Goal: Information Seeking & Learning: Learn about a topic

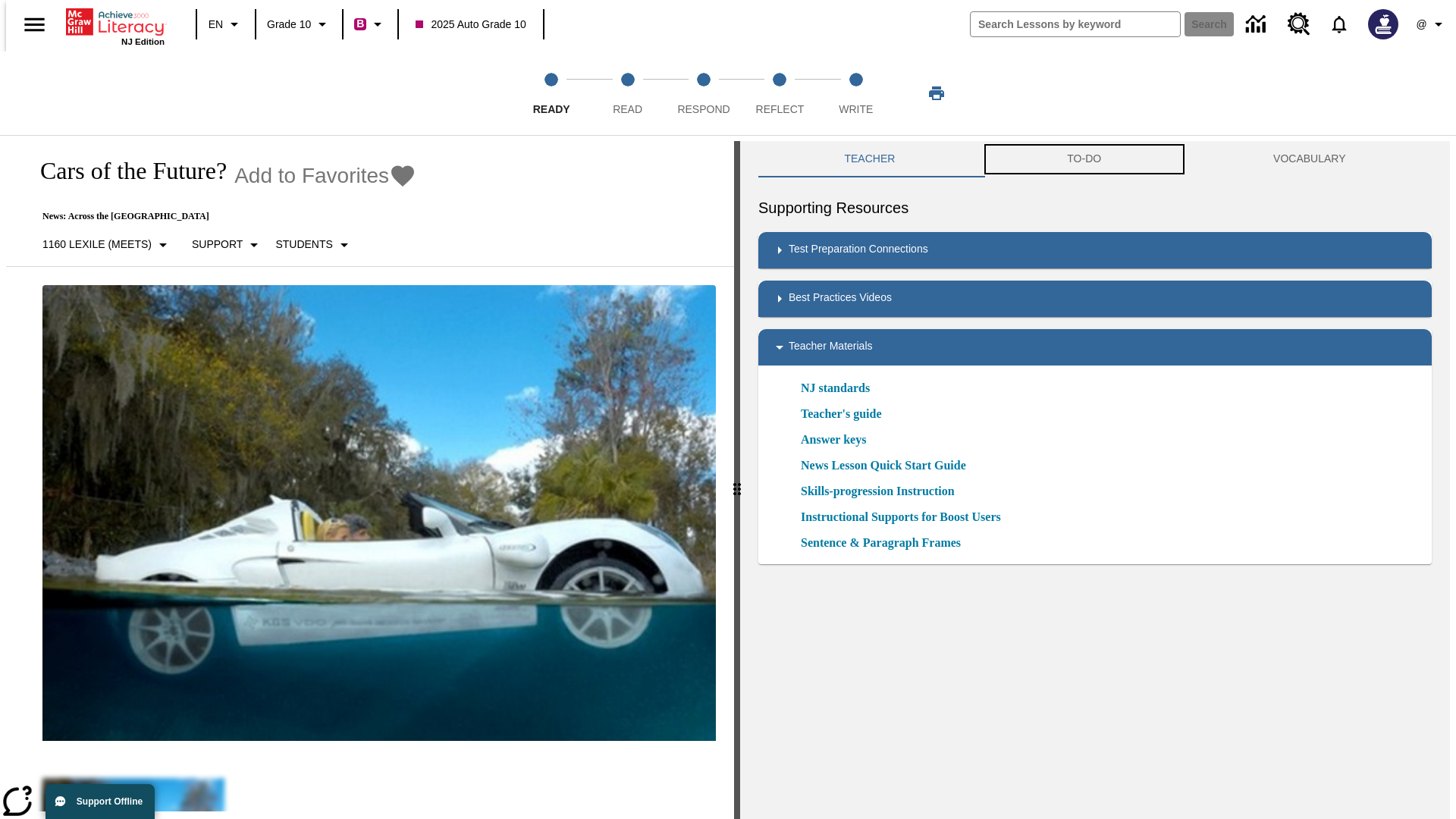
click at [1084, 159] on button "TO-DO" at bounding box center [1084, 159] width 206 height 36
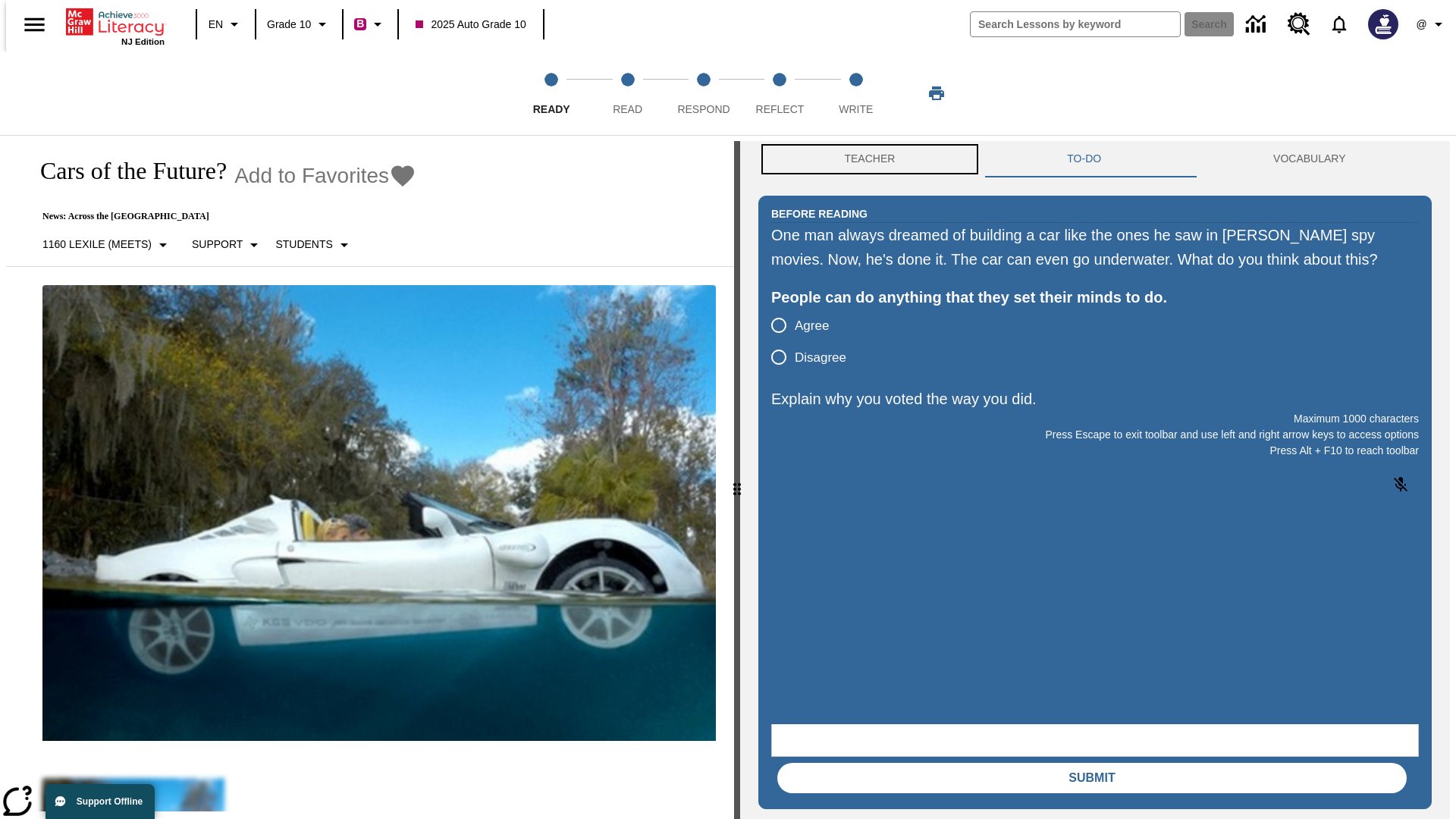
scroll to position [1, 0]
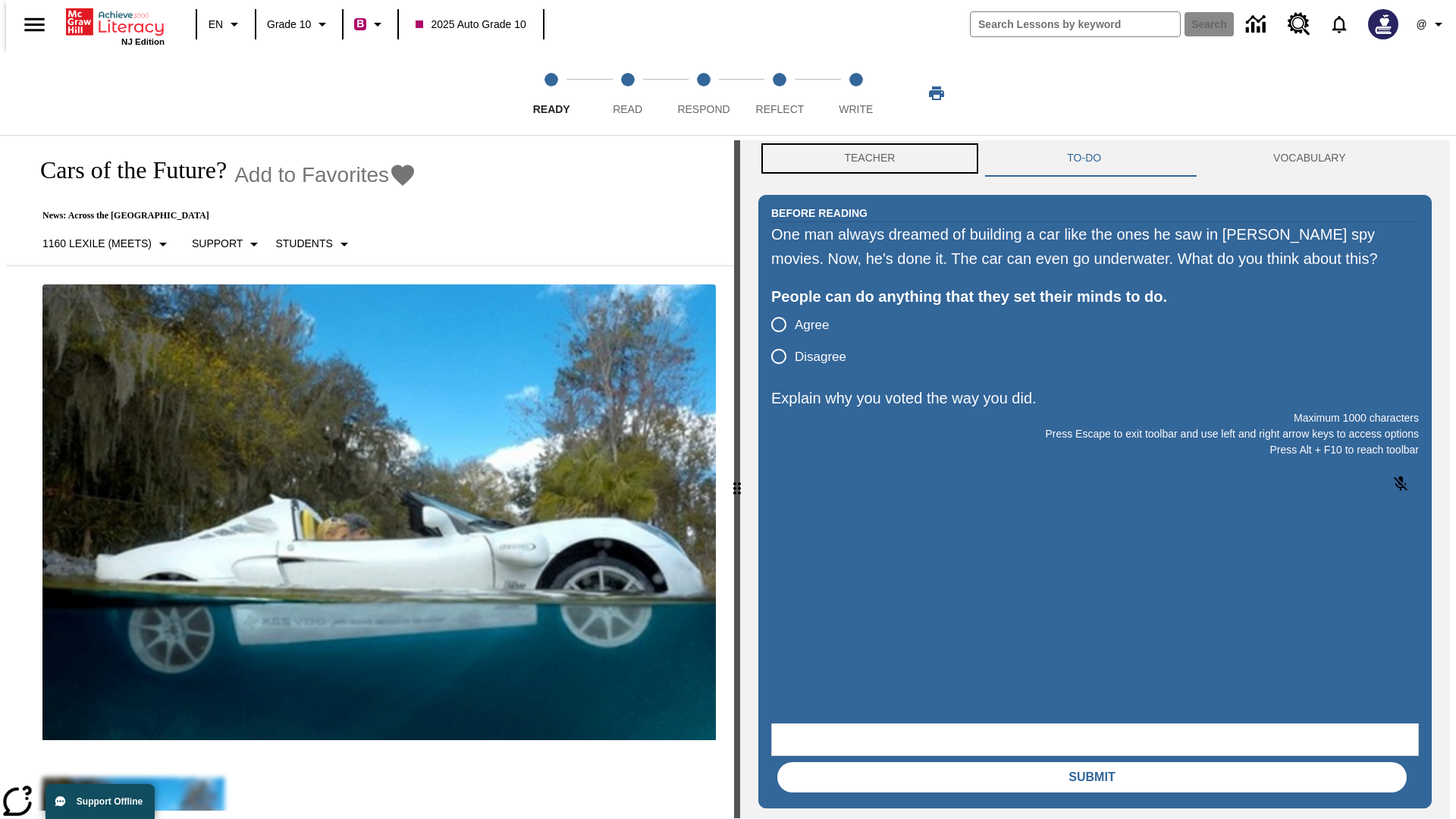
click at [865, 159] on button "Teacher" at bounding box center [870, 158] width 223 height 36
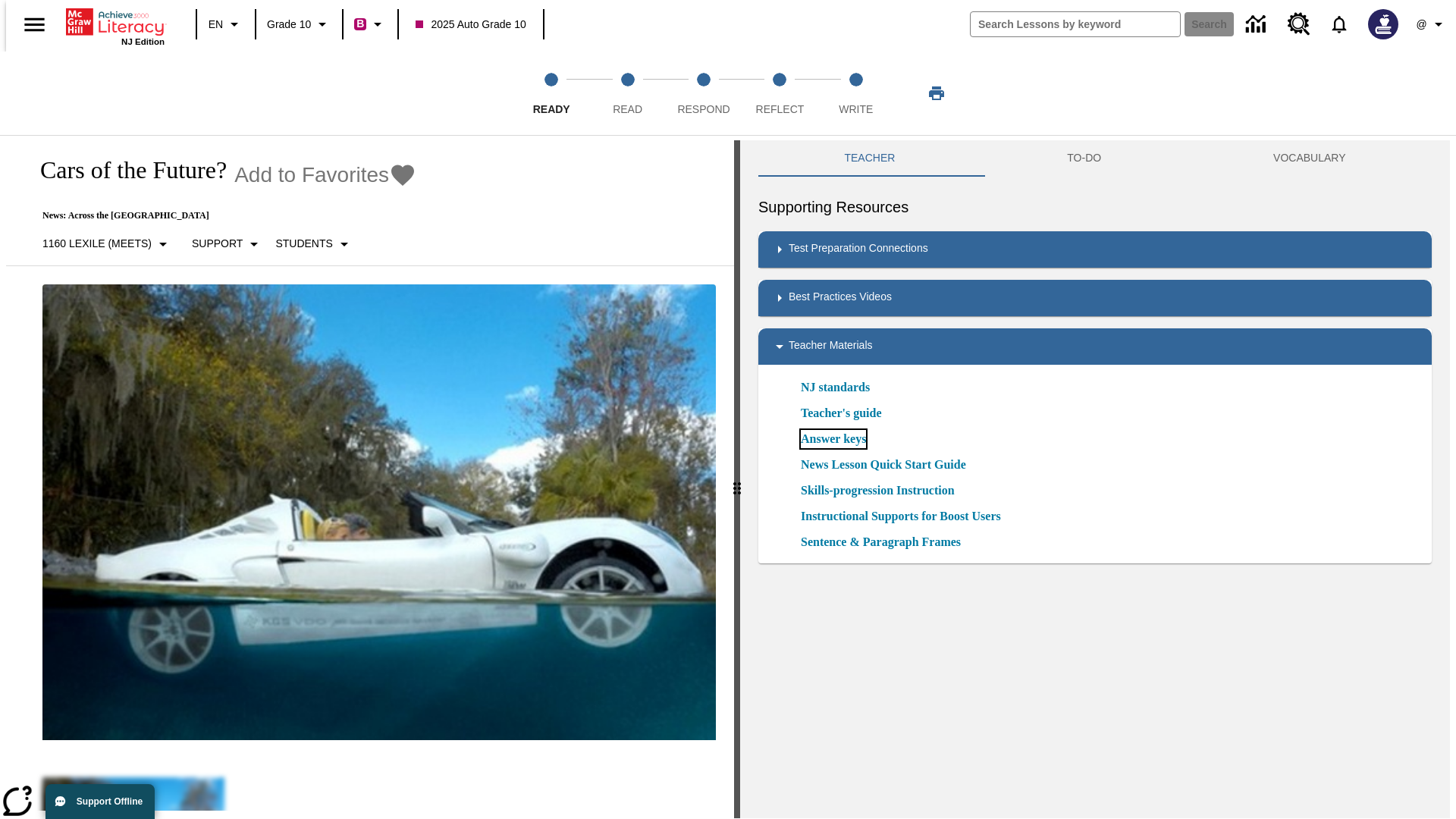
click at [833, 439] on link "Answer keys" at bounding box center [833, 438] width 65 height 18
click at [627, 93] on span "Read" at bounding box center [628, 103] width 30 height 27
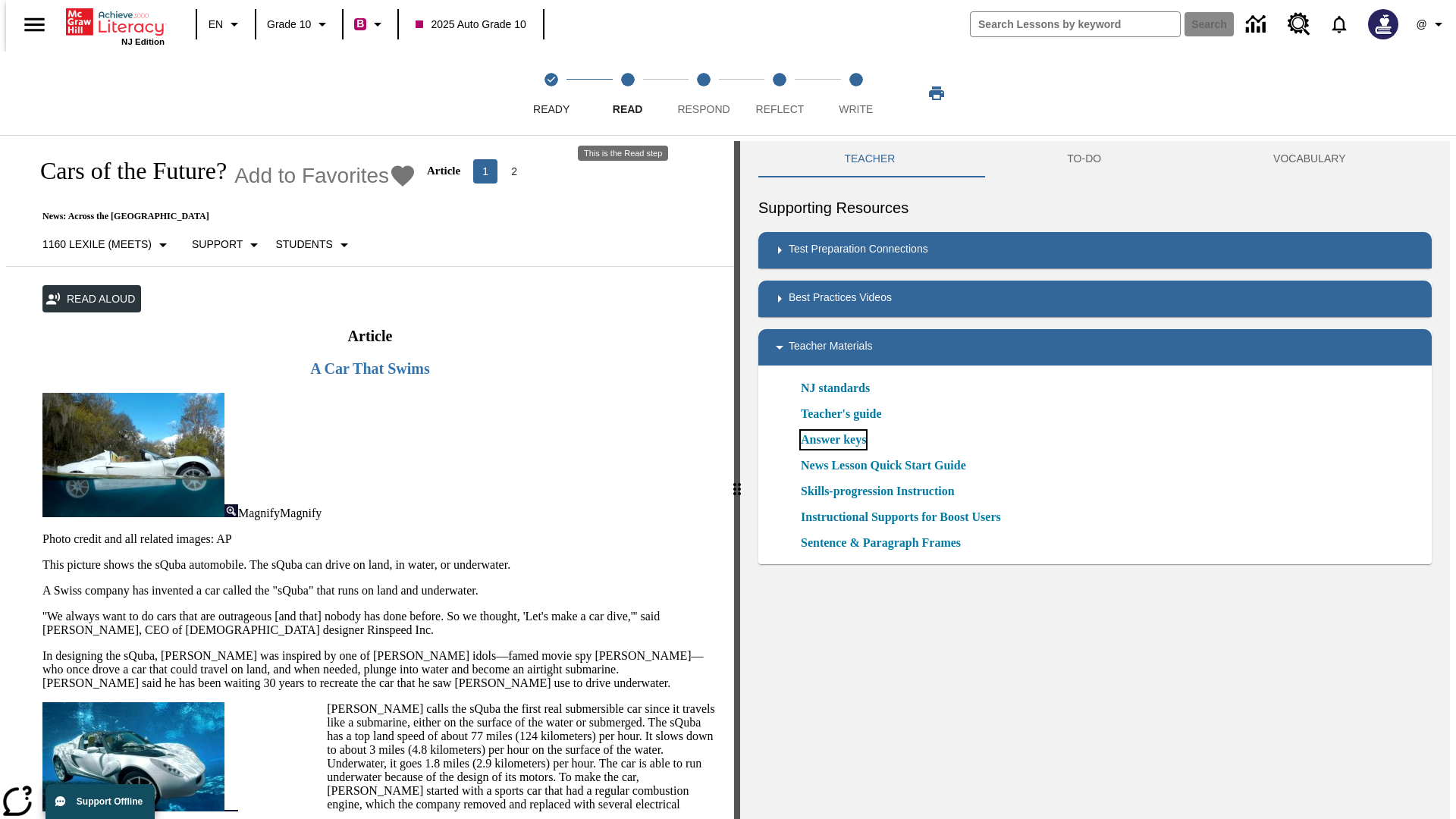
click at [833, 439] on link "Answer keys" at bounding box center [833, 439] width 65 height 18
click at [704, 93] on span "Respond" at bounding box center [704, 103] width 52 height 27
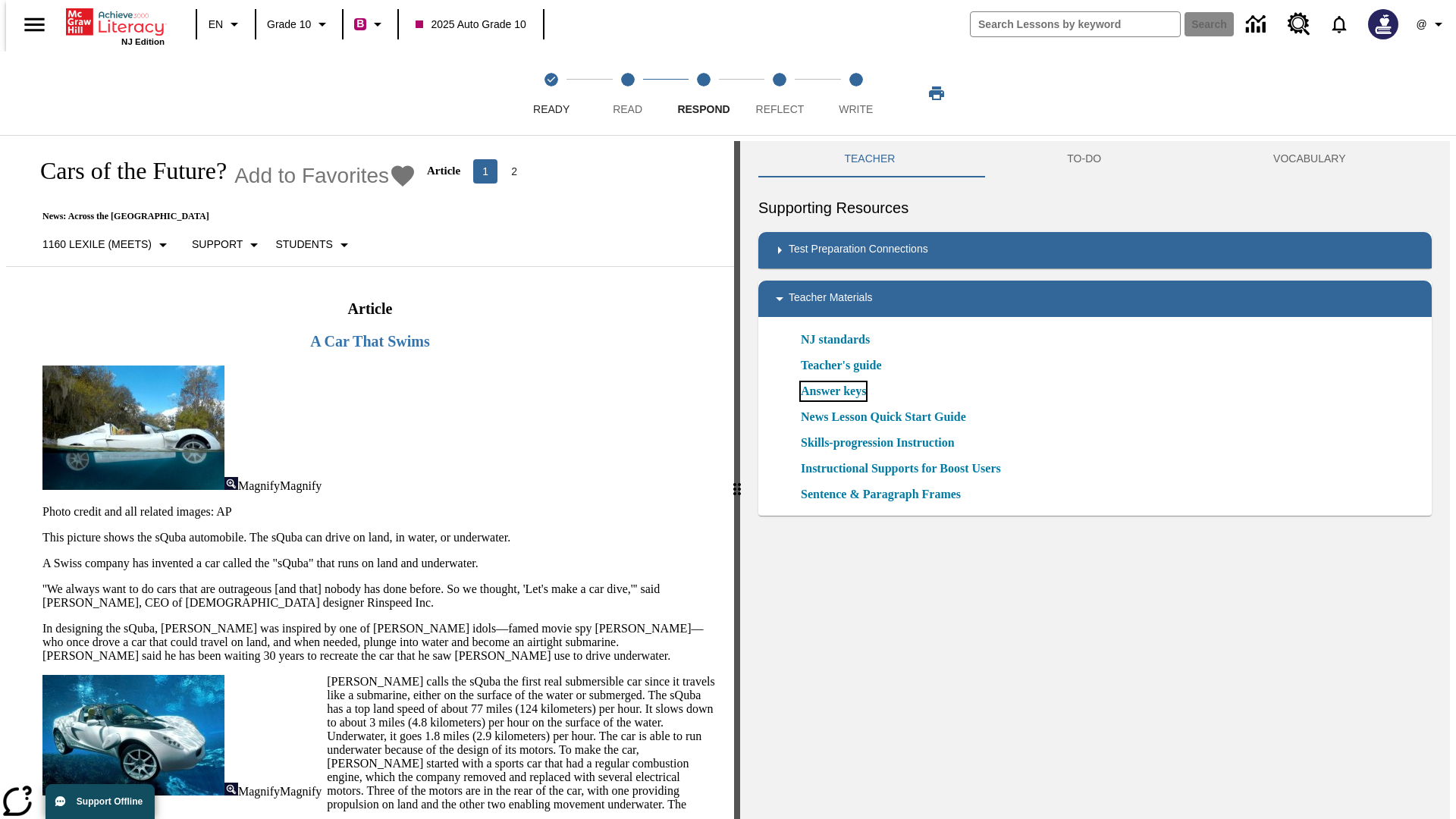
click at [833, 391] on link "Answer keys" at bounding box center [833, 391] width 65 height 18
click at [780, 93] on span "Reflect" at bounding box center [780, 103] width 49 height 27
click at [833, 391] on link "Answer keys" at bounding box center [833, 391] width 65 height 18
click at [856, 93] on span "Write" at bounding box center [856, 103] width 34 height 27
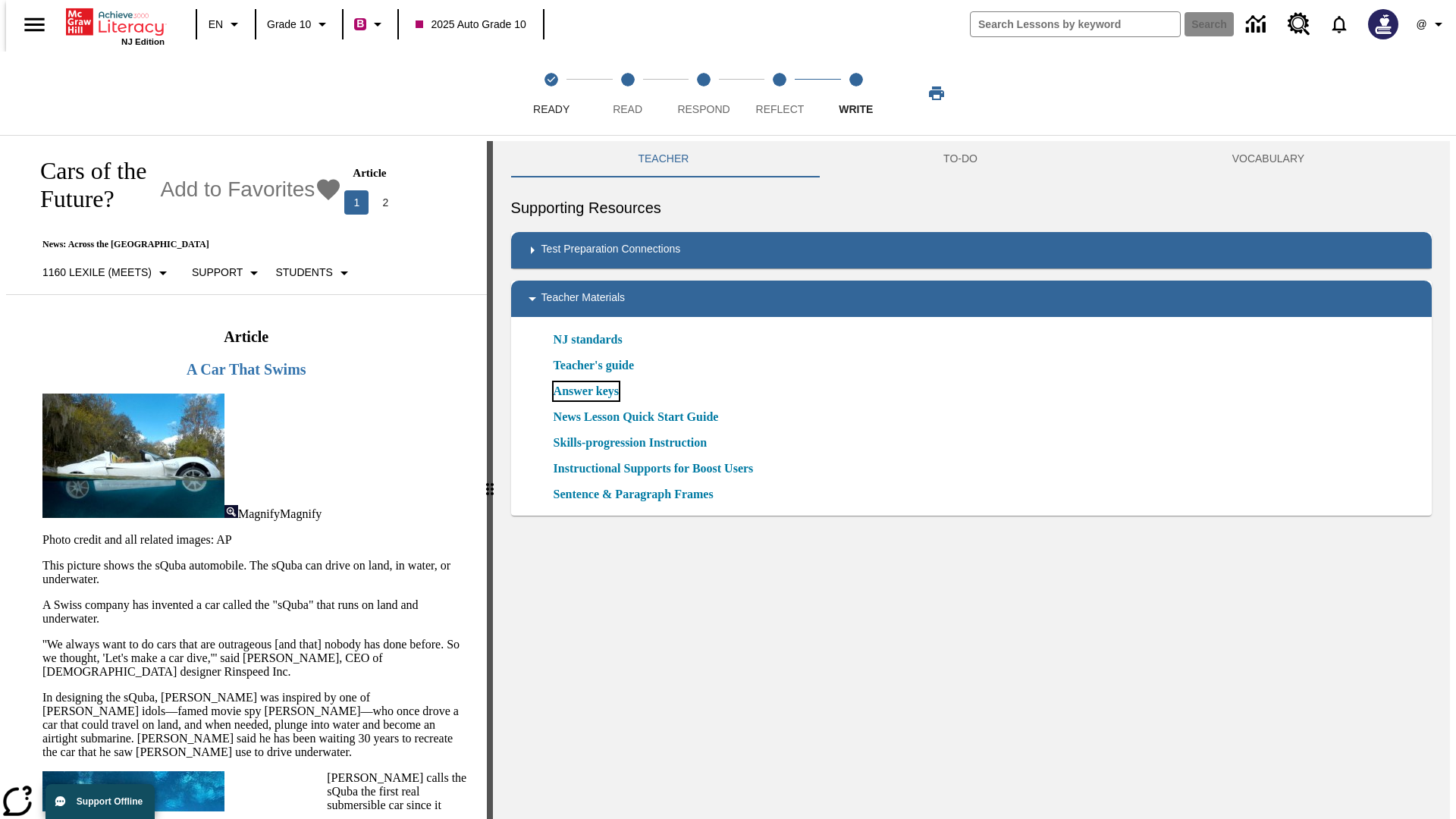
click at [584, 391] on link "Answer keys" at bounding box center [586, 391] width 65 height 18
